Goal: Task Accomplishment & Management: Manage account settings

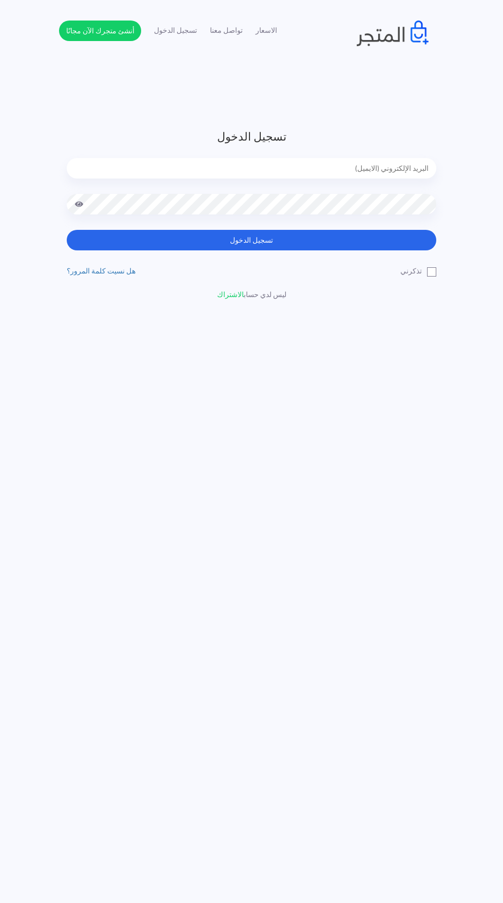
type input "[EMAIL_ADDRESS][DOMAIN_NAME]"
click at [67, 230] on button "تسجيل الدخول" at bounding box center [251, 240] width 369 height 21
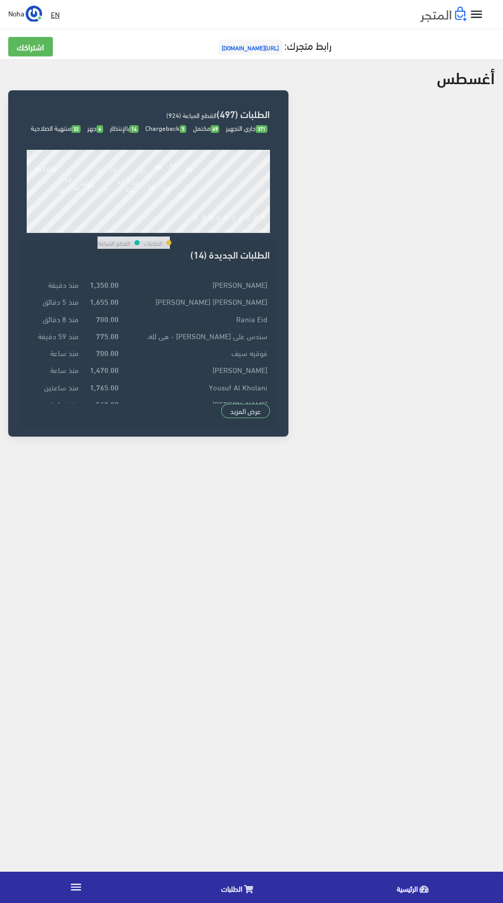
click at [93, 878] on link "" at bounding box center [76, 887] width 152 height 29
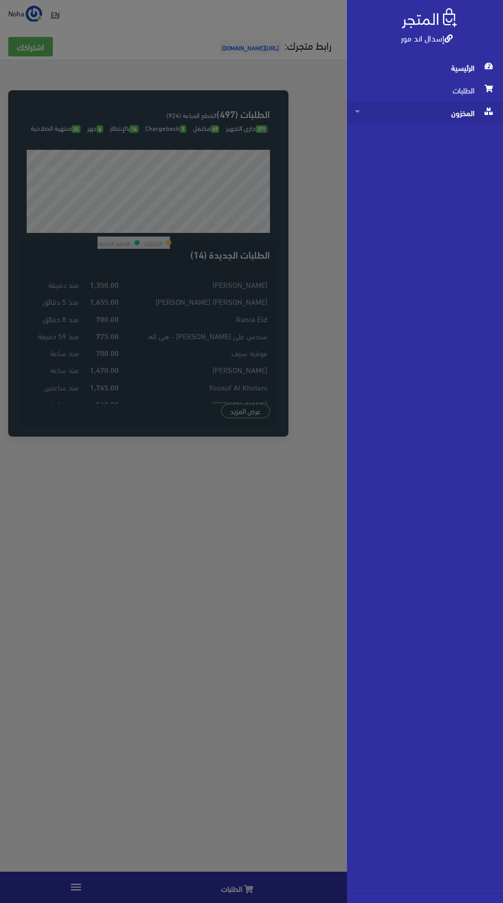
click at [477, 120] on span "المخزون" at bounding box center [425, 113] width 140 height 23
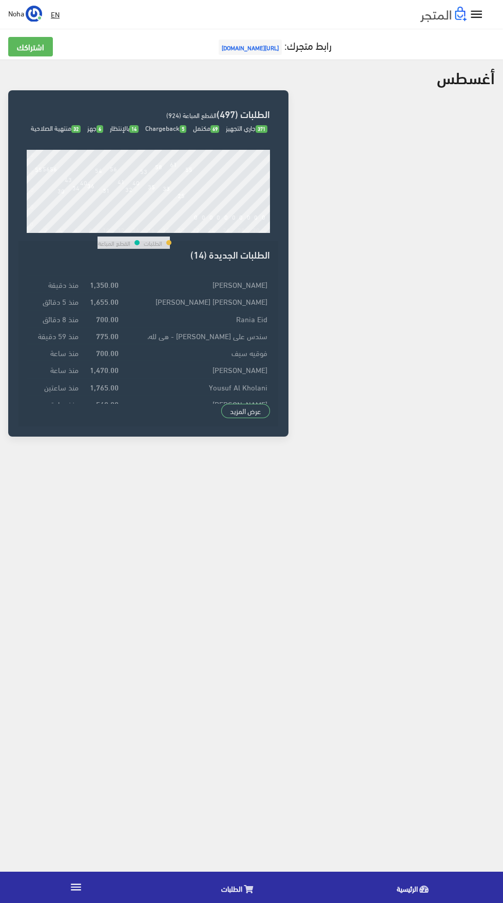
click at [75, 887] on icon "" at bounding box center [75, 886] width 13 height 13
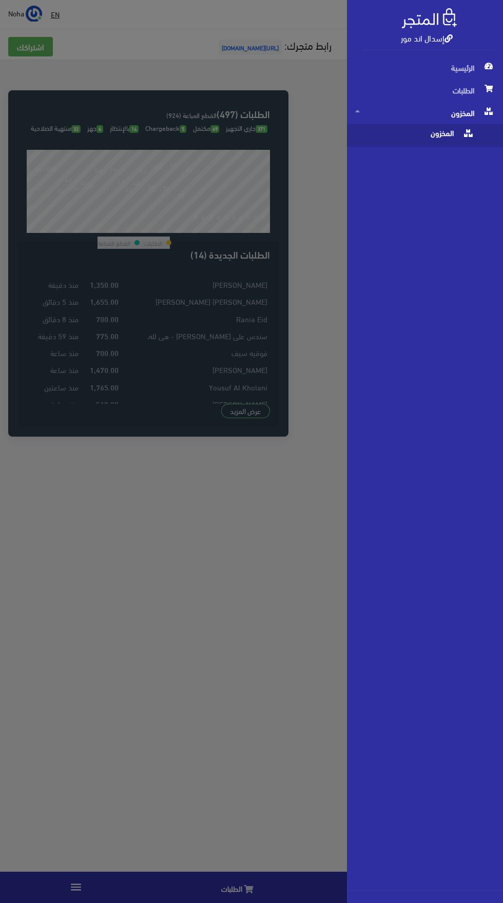
click at [457, 134] on span "المخزون" at bounding box center [414, 135] width 119 height 23
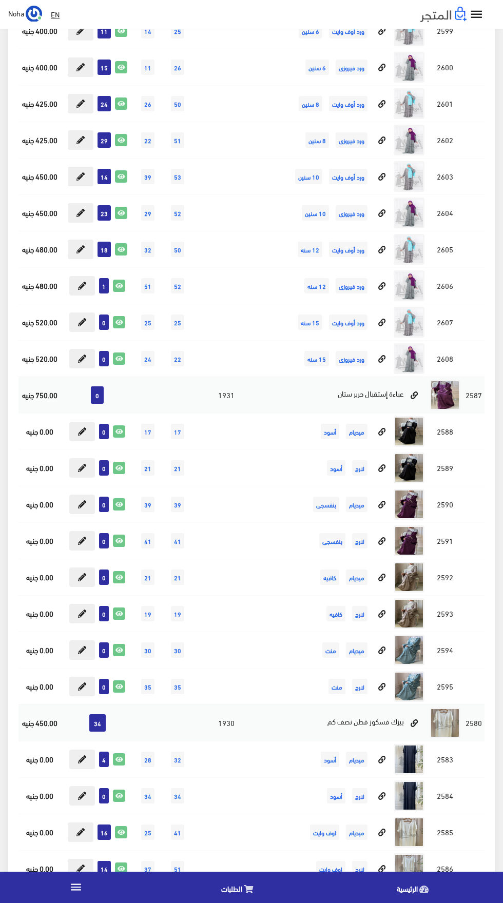
scroll to position [6344, 0]
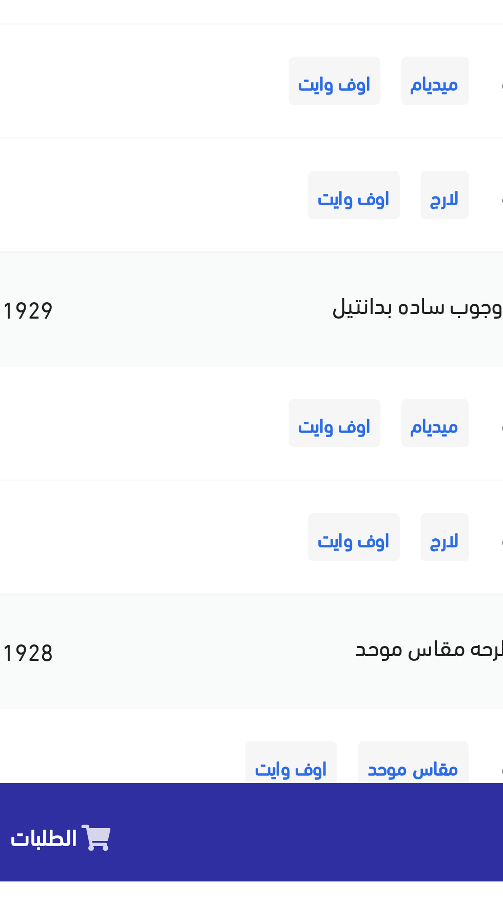
scroll to position [6418, 0]
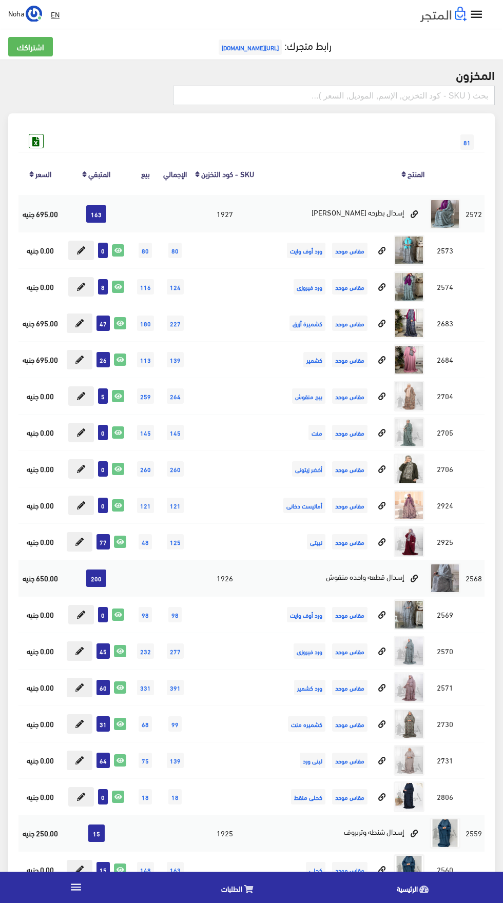
click at [279, 95] on input "text" at bounding box center [334, 95] width 322 height 19
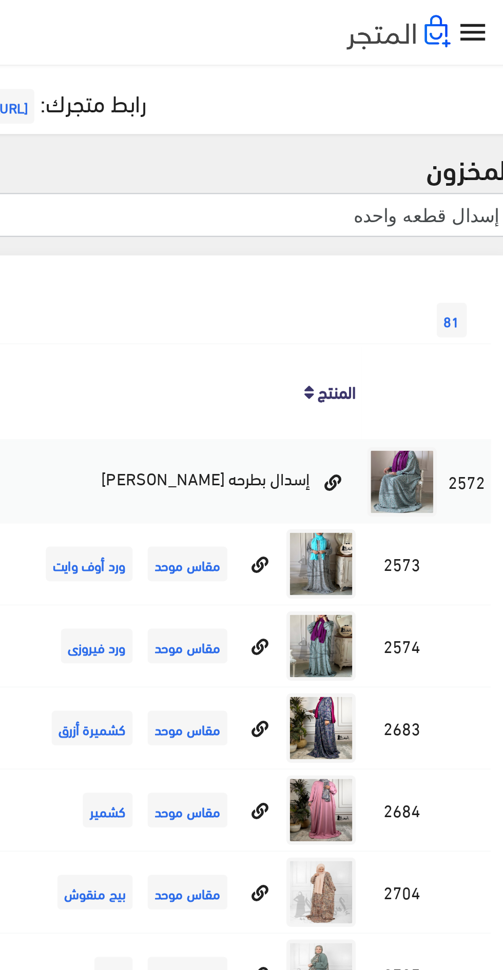
type input "إسدال قطعه واحده"
